Goal: Check status: Check status

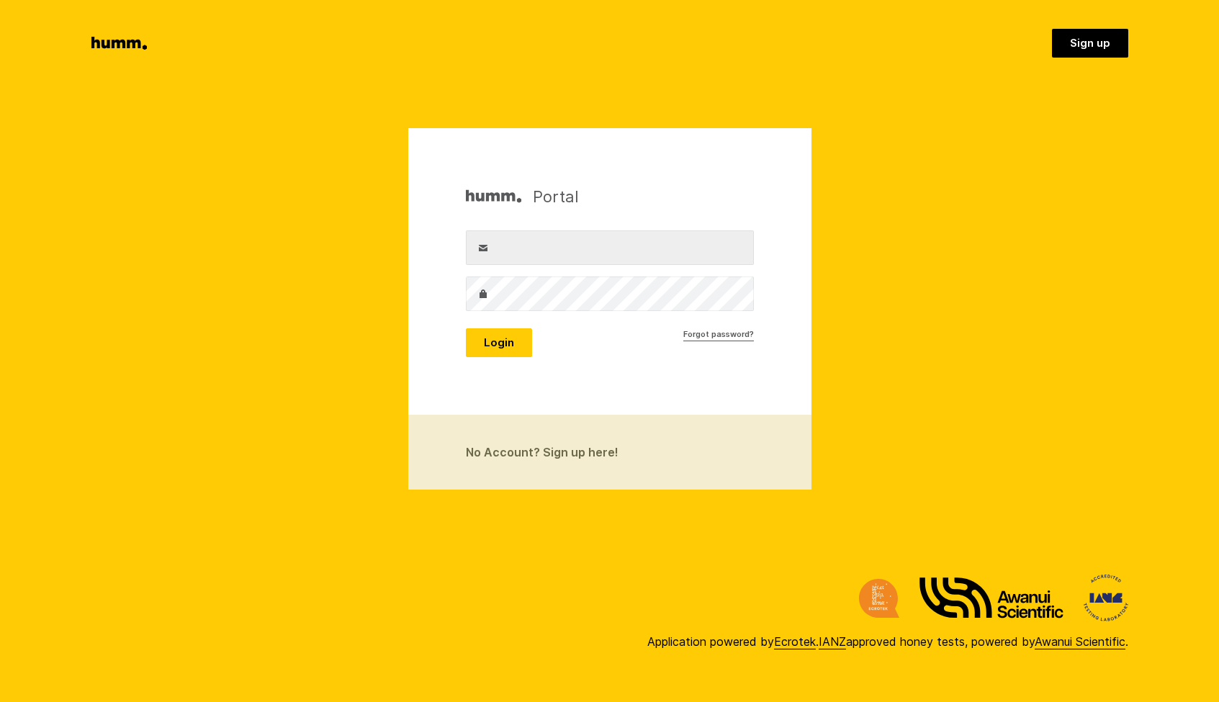
type input "[PERSON_NAME][EMAIL_ADDRESS][DOMAIN_NAME]"
click at [505, 346] on button "Login" at bounding box center [499, 342] width 66 height 29
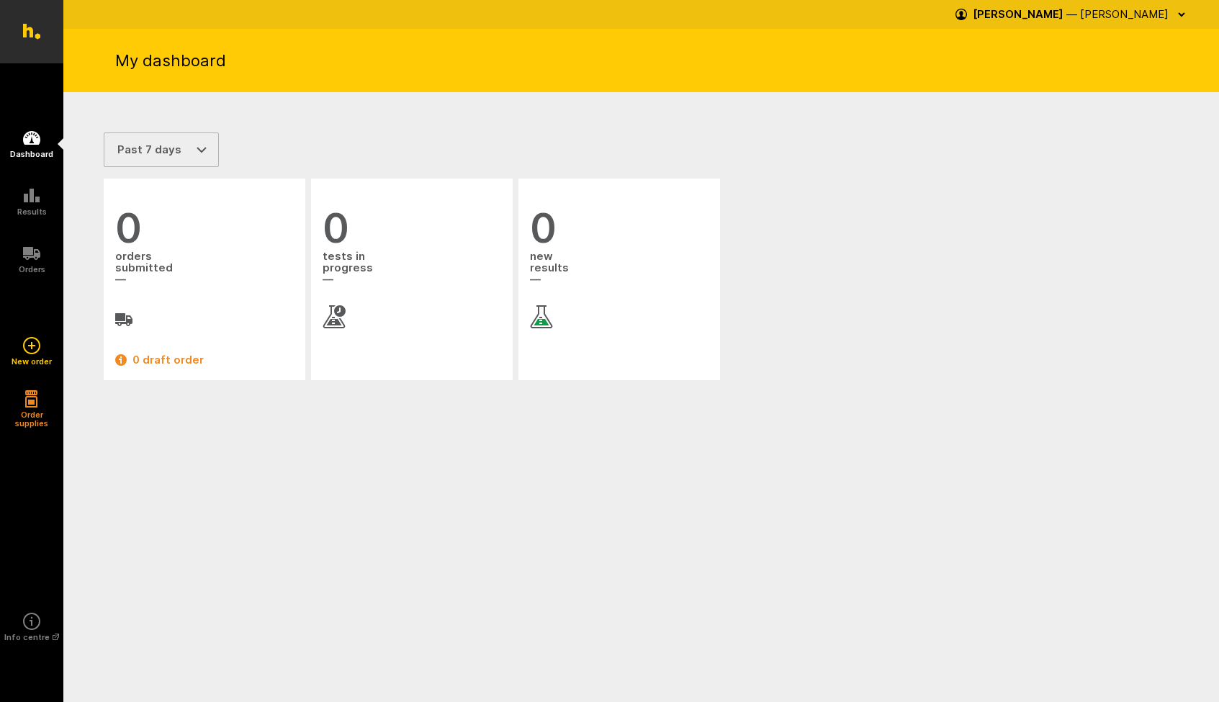
select select "30"
click at [365, 261] on span "tests in progress" at bounding box center [412, 268] width 179 height 39
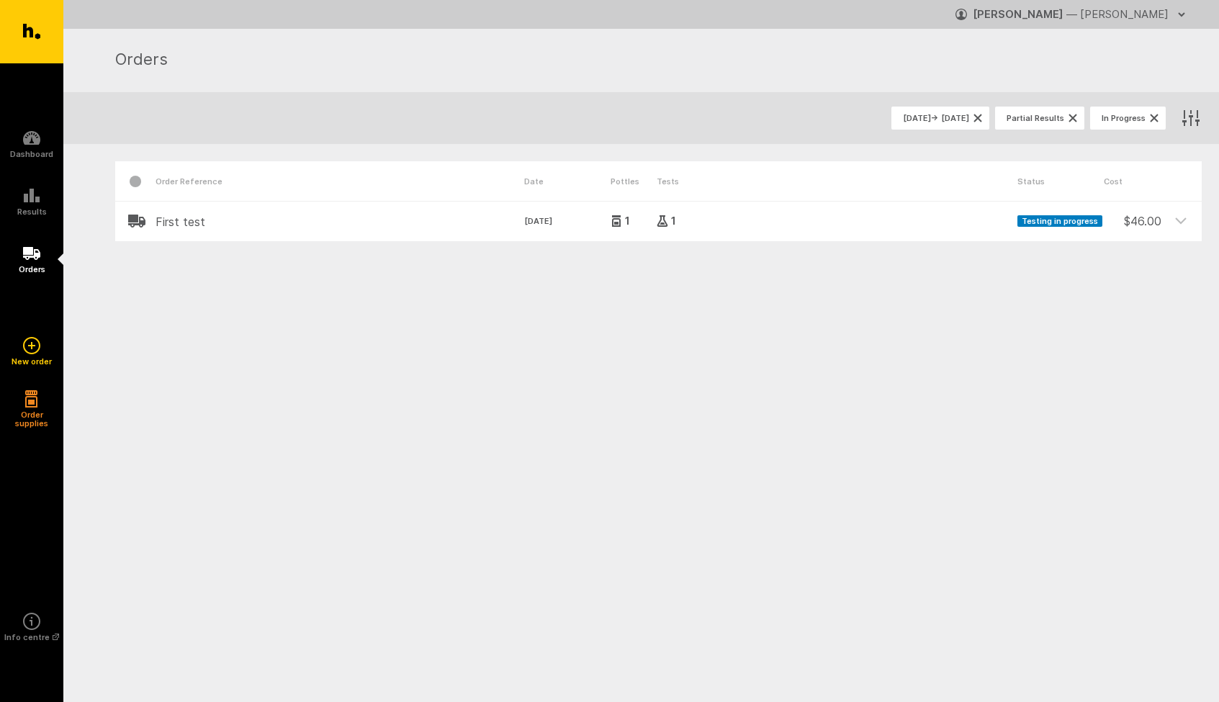
click at [1045, 219] on span "Testing in progress" at bounding box center [1059, 221] width 85 height 12
drag, startPoint x: 1051, startPoint y: 222, endPoint x: 1063, endPoint y: 222, distance: 11.5
click at [1051, 223] on span "Testing in progress" at bounding box center [1059, 221] width 85 height 12
click at [1048, 222] on span "Testing in progress" at bounding box center [1059, 221] width 85 height 12
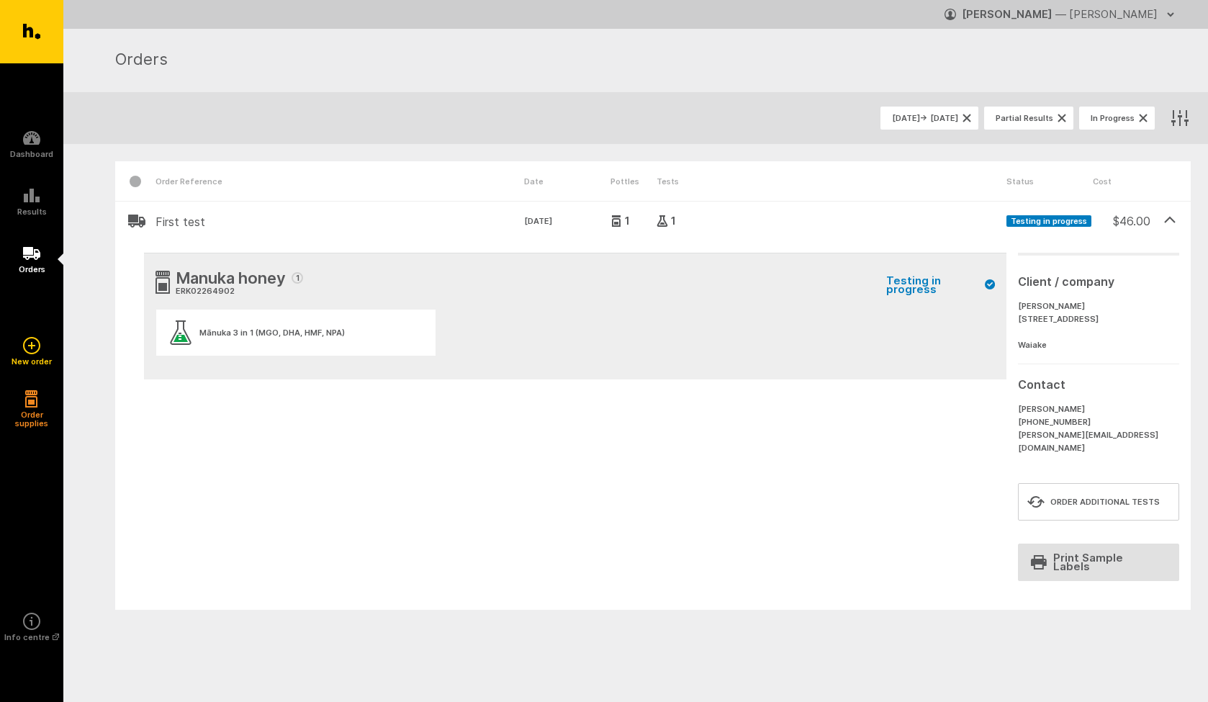
click at [323, 319] on div "Mānuka 3 in 1 (MGO, DHA, HMF, NPA)" at bounding box center [295, 333] width 279 height 46
click at [307, 333] on div "Mānuka 3 in 1 (MGO, DHA, HMF, NPA)" at bounding box center [271, 332] width 145 height 9
click at [1010, 118] on span "Partial Results" at bounding box center [1025, 118] width 58 height 9
click at [1111, 120] on span "In Progress" at bounding box center [1113, 118] width 44 height 9
click at [892, 117] on span "5 Aug. 2025 → 5 Sep. 2025" at bounding box center [925, 118] width 66 height 9
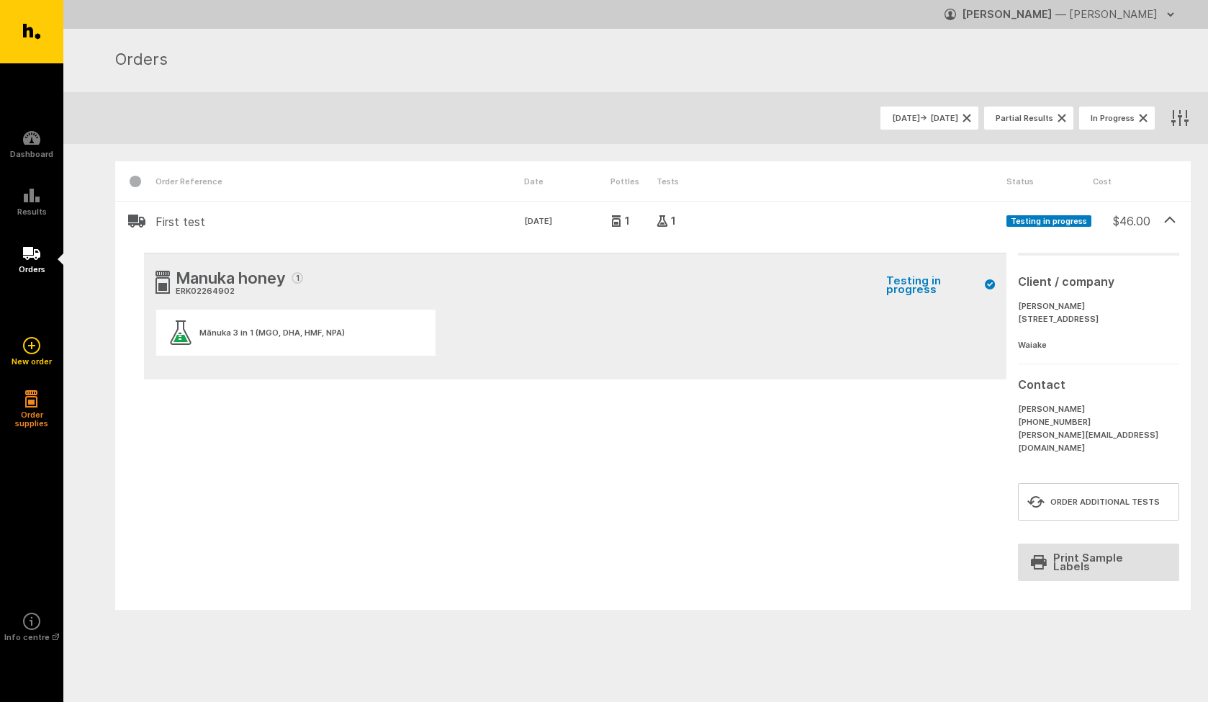
click at [167, 224] on h2 "First test" at bounding box center [340, 221] width 369 height 13
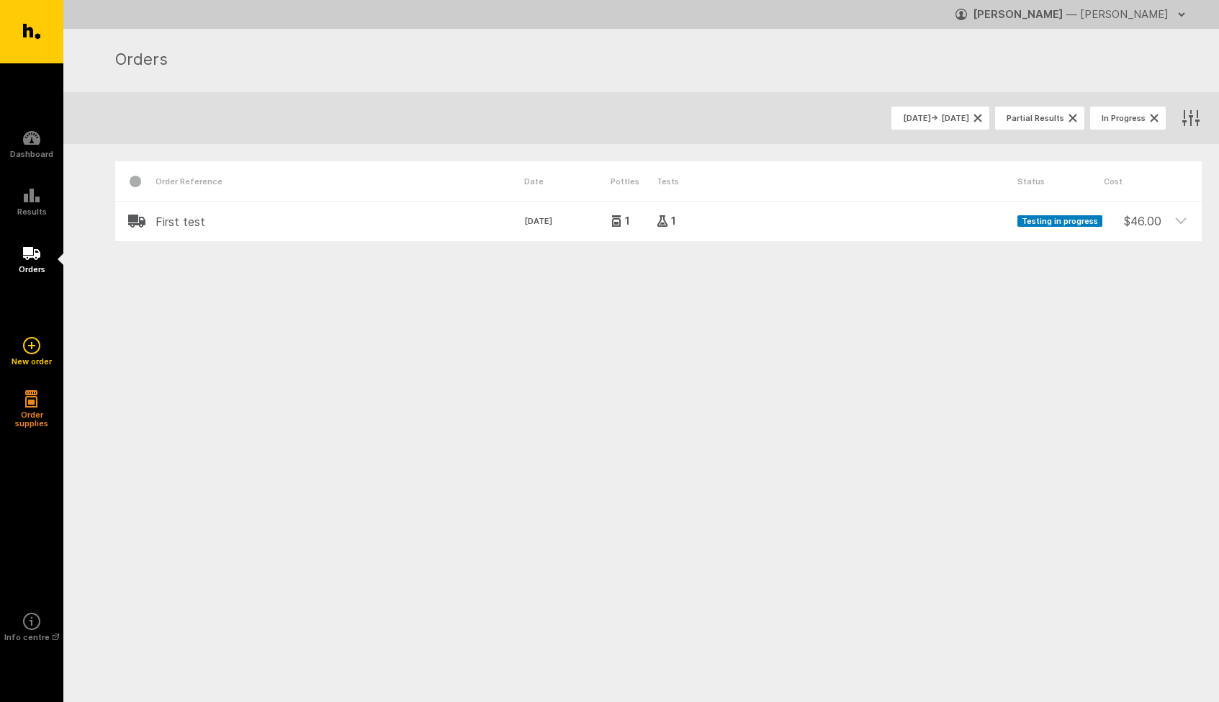
click at [187, 222] on h2 "First test" at bounding box center [340, 221] width 369 height 13
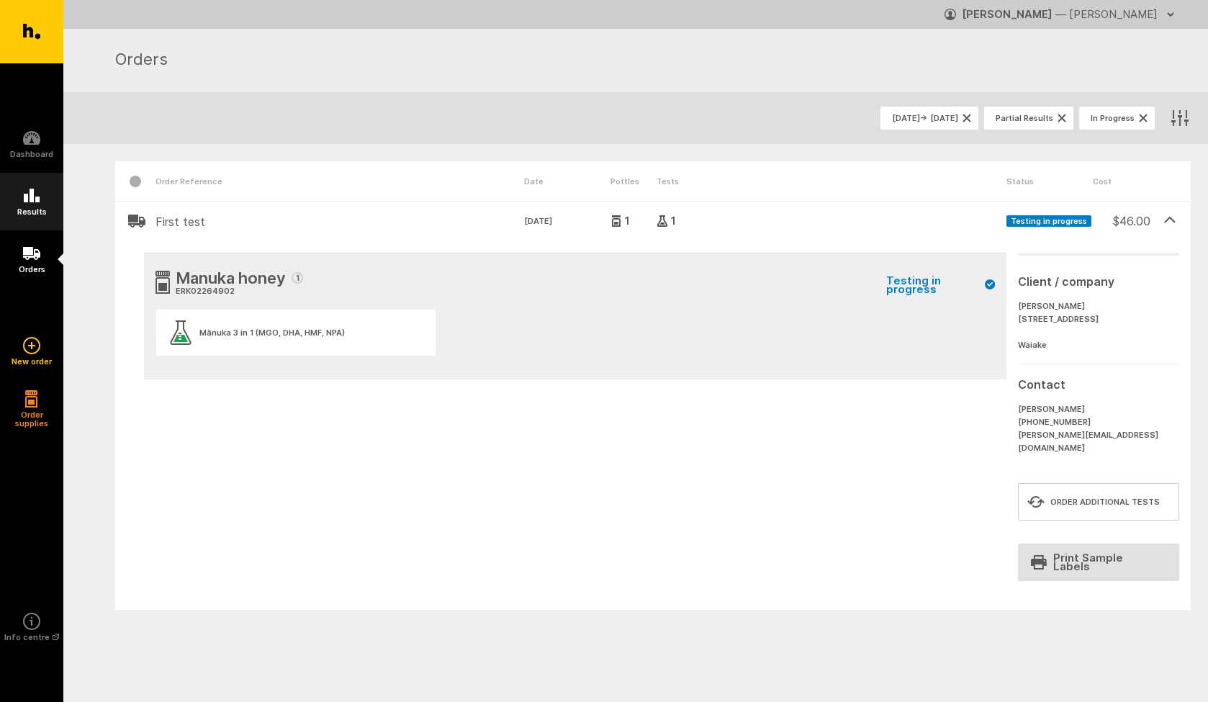
click at [22, 199] on link "Results" at bounding box center [31, 202] width 63 height 58
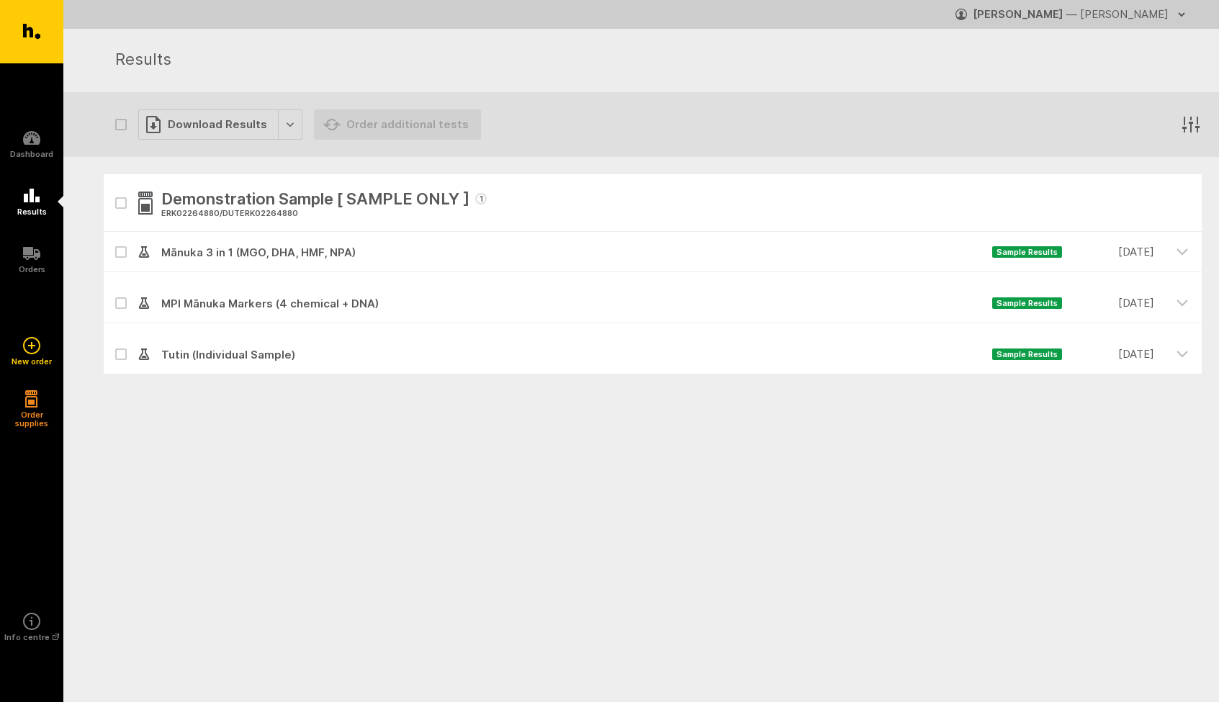
click at [225, 256] on span "Mānuka 3 in 1 (MGO, DHA, HMF, NPA)" at bounding box center [571, 252] width 842 height 17
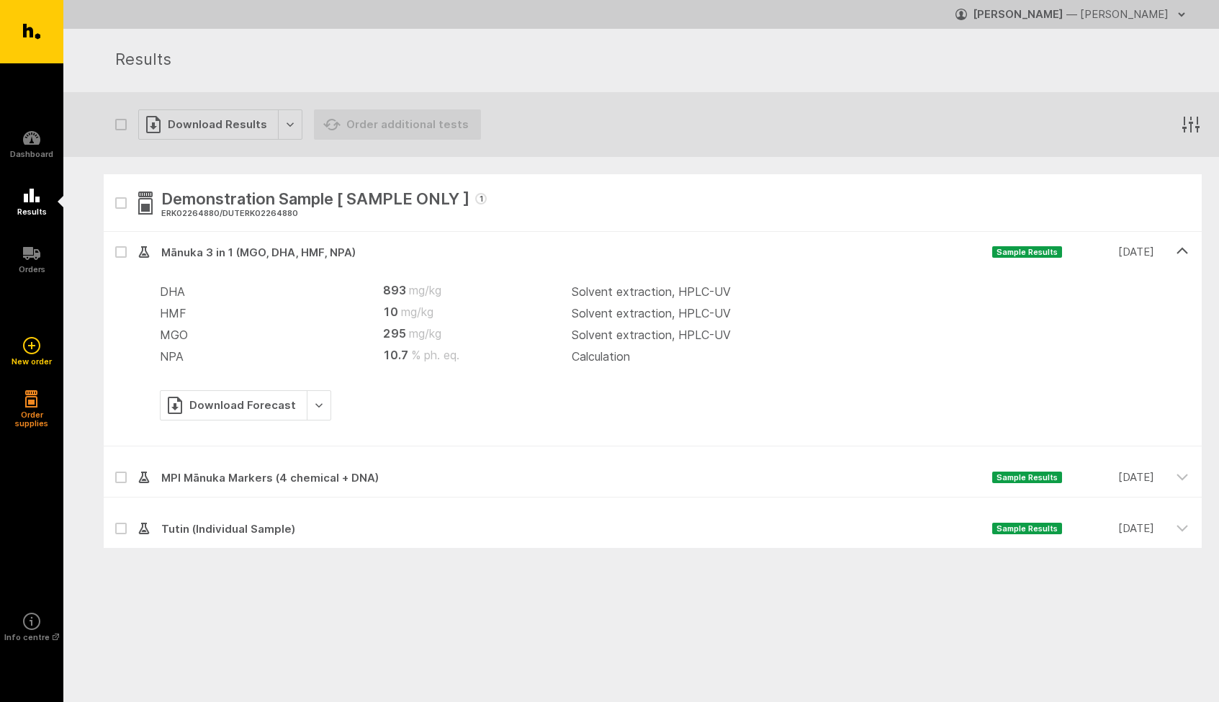
click at [229, 251] on span "Mānuka 3 in 1 (MGO, DHA, HMF, NPA)" at bounding box center [571, 252] width 842 height 17
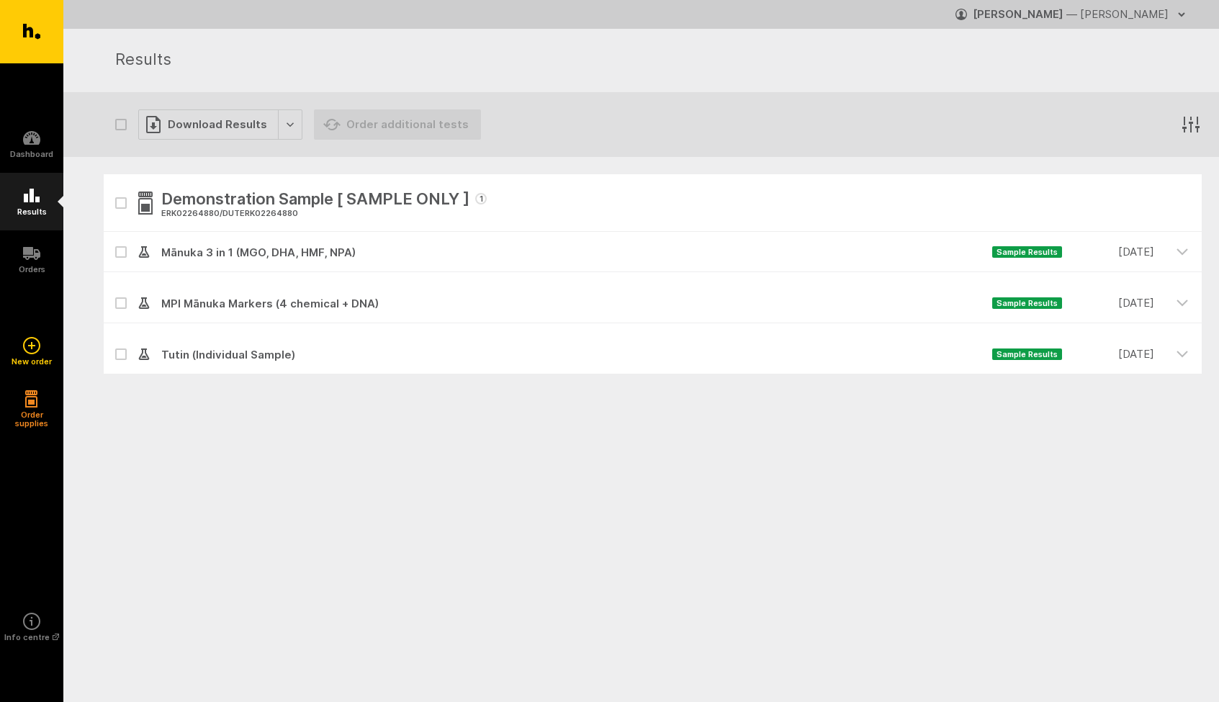
click at [35, 192] on icon at bounding box center [31, 195] width 17 height 17
click at [38, 139] on icon at bounding box center [31, 138] width 17 height 14
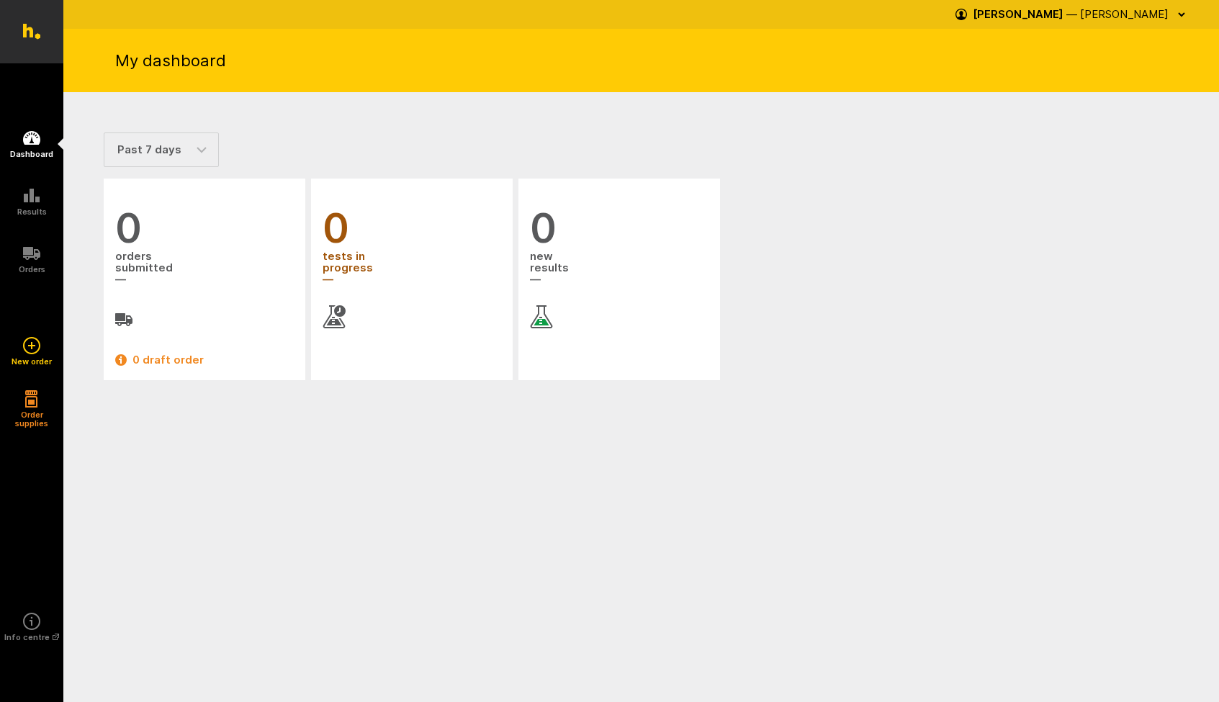
click at [359, 248] on span "0" at bounding box center [412, 228] width 179 height 42
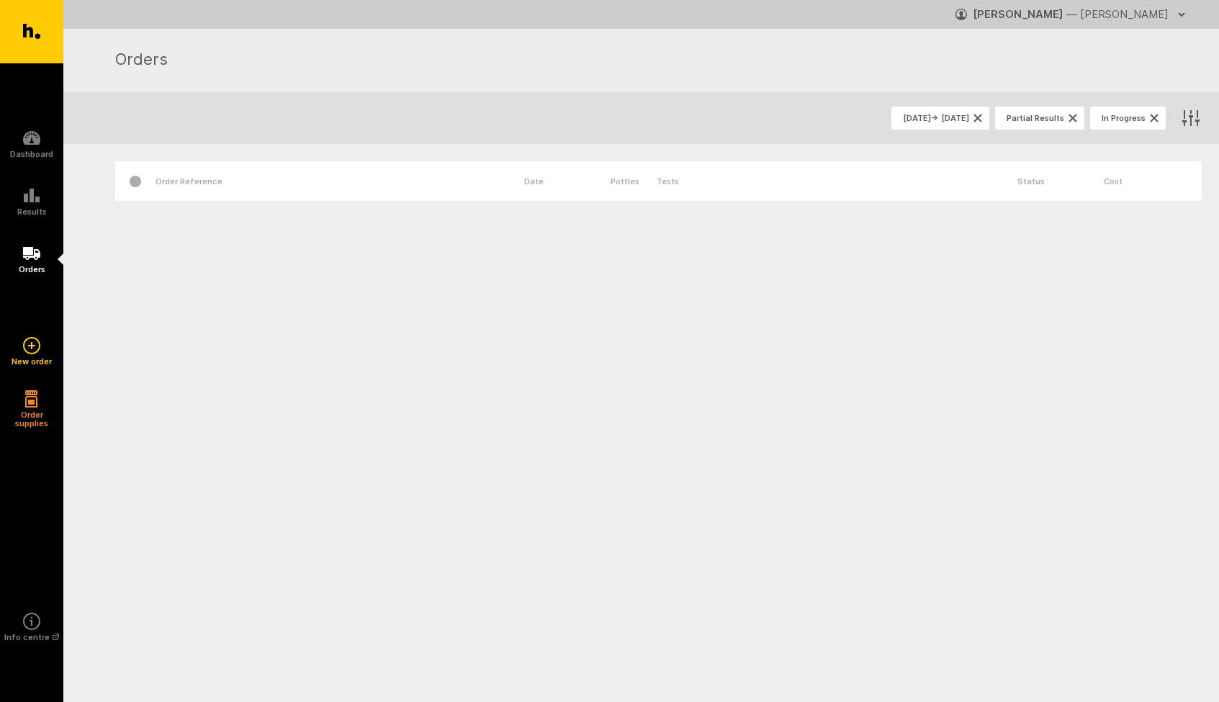
click at [1100, 12] on span "— [PERSON_NAME]" at bounding box center [1117, 14] width 102 height 14
click at [916, 45] on div "Orders" at bounding box center [658, 60] width 1086 height 49
